Goal: Task Accomplishment & Management: Complete application form

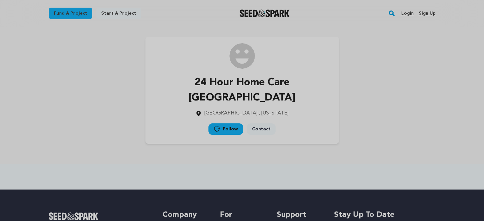
click at [426, 13] on link "Sign up" at bounding box center [426, 13] width 17 height 10
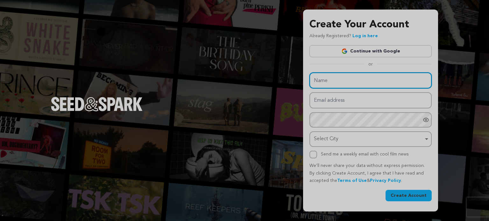
drag, startPoint x: 342, startPoint y: 84, endPoint x: 347, endPoint y: 88, distance: 6.1
click at [342, 84] on input "Name" at bounding box center [370, 81] width 122 height 16
paste input "Anyday Health"
type input "Anyday Health"
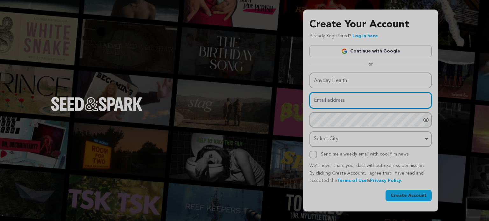
click at [330, 104] on input "Email address" at bounding box center [370, 100] width 122 height 16
paste input "rotaca@fxzig.com"
type input "[EMAIL_ADDRESS][DOMAIN_NAME]"
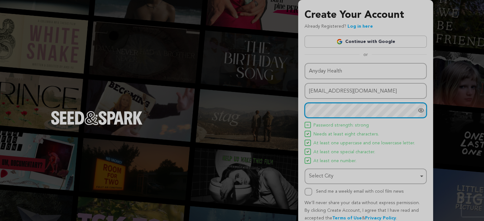
click at [340, 179] on div "Select City Remove item" at bounding box center [363, 176] width 109 height 9
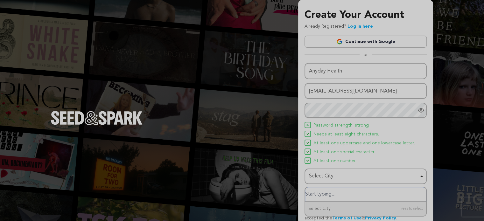
paste input "Worcester"
type input "Worcester"
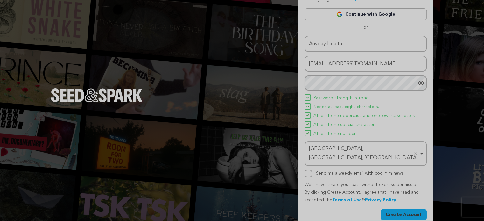
click at [409, 209] on button "Create Account" at bounding box center [404, 214] width 46 height 11
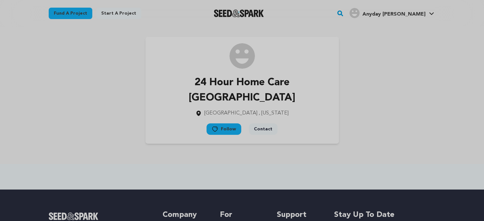
click at [400, 13] on div "Anyday H." at bounding box center [387, 13] width 76 height 10
